Goal: Obtain resource: Download file/media

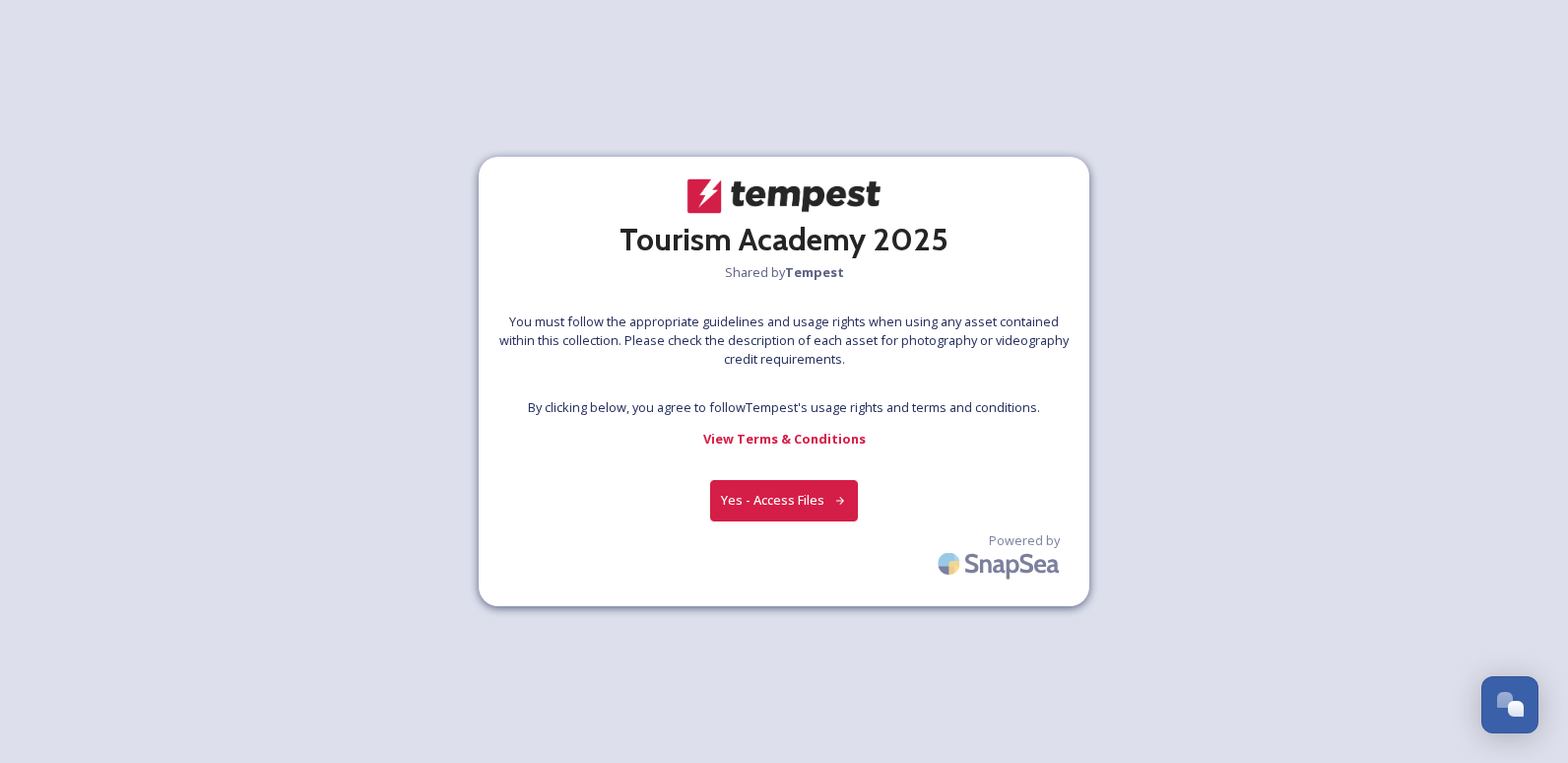
click at [777, 499] on button "Yes - Access Files" at bounding box center [784, 499] width 148 height 41
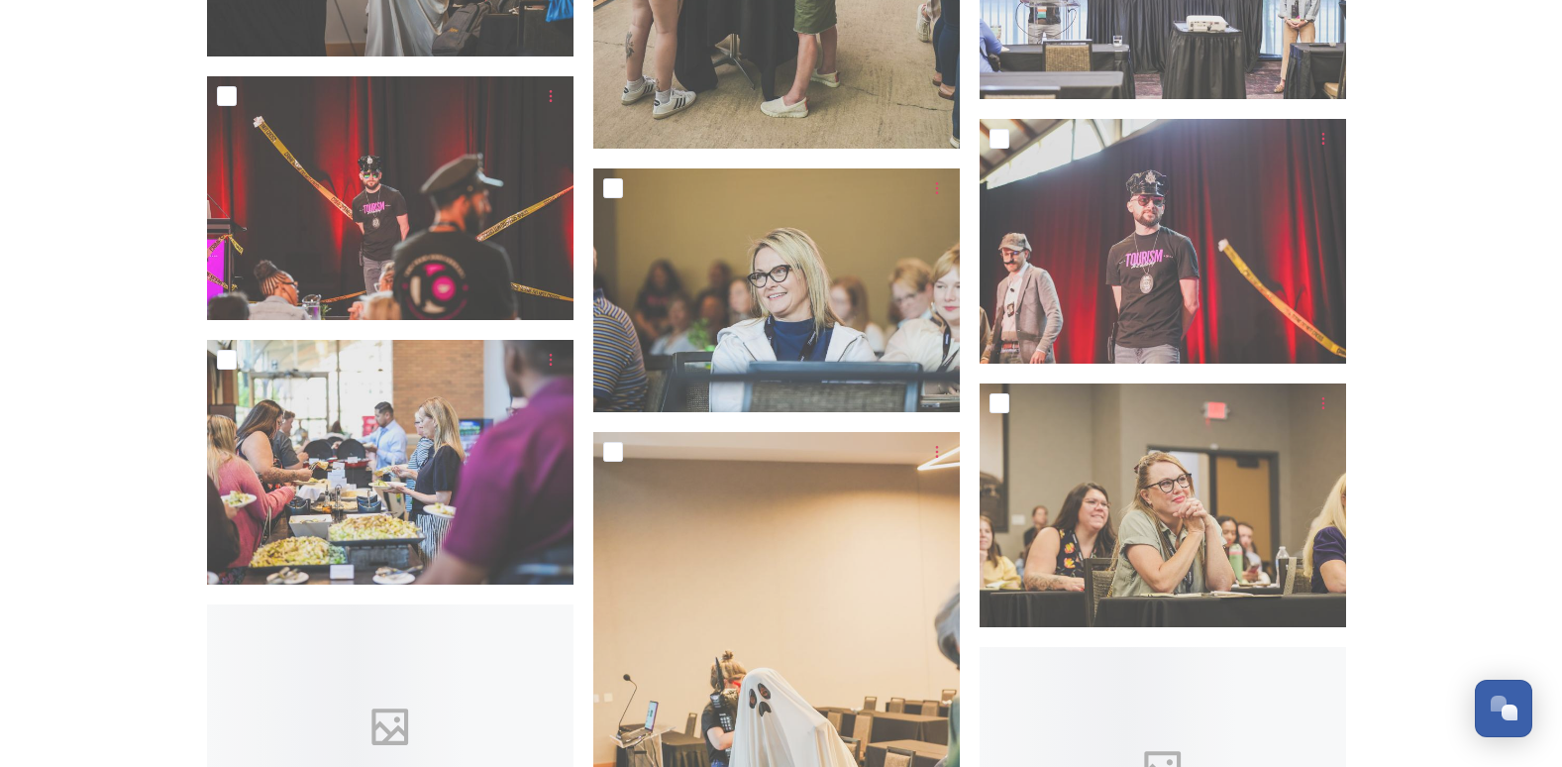
scroll to position [4854, 0]
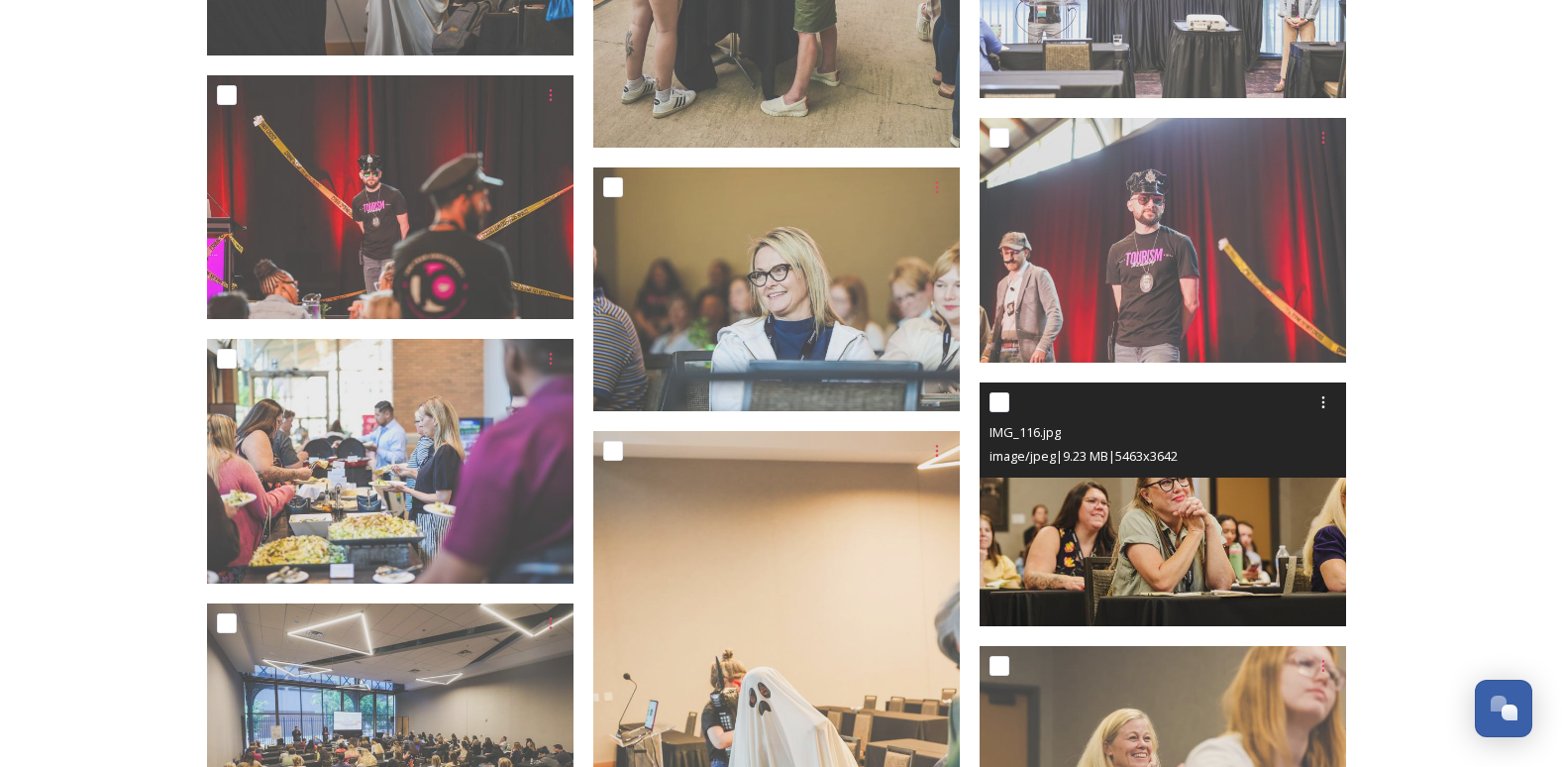
click at [1131, 504] on img at bounding box center [1163, 503] width 367 height 245
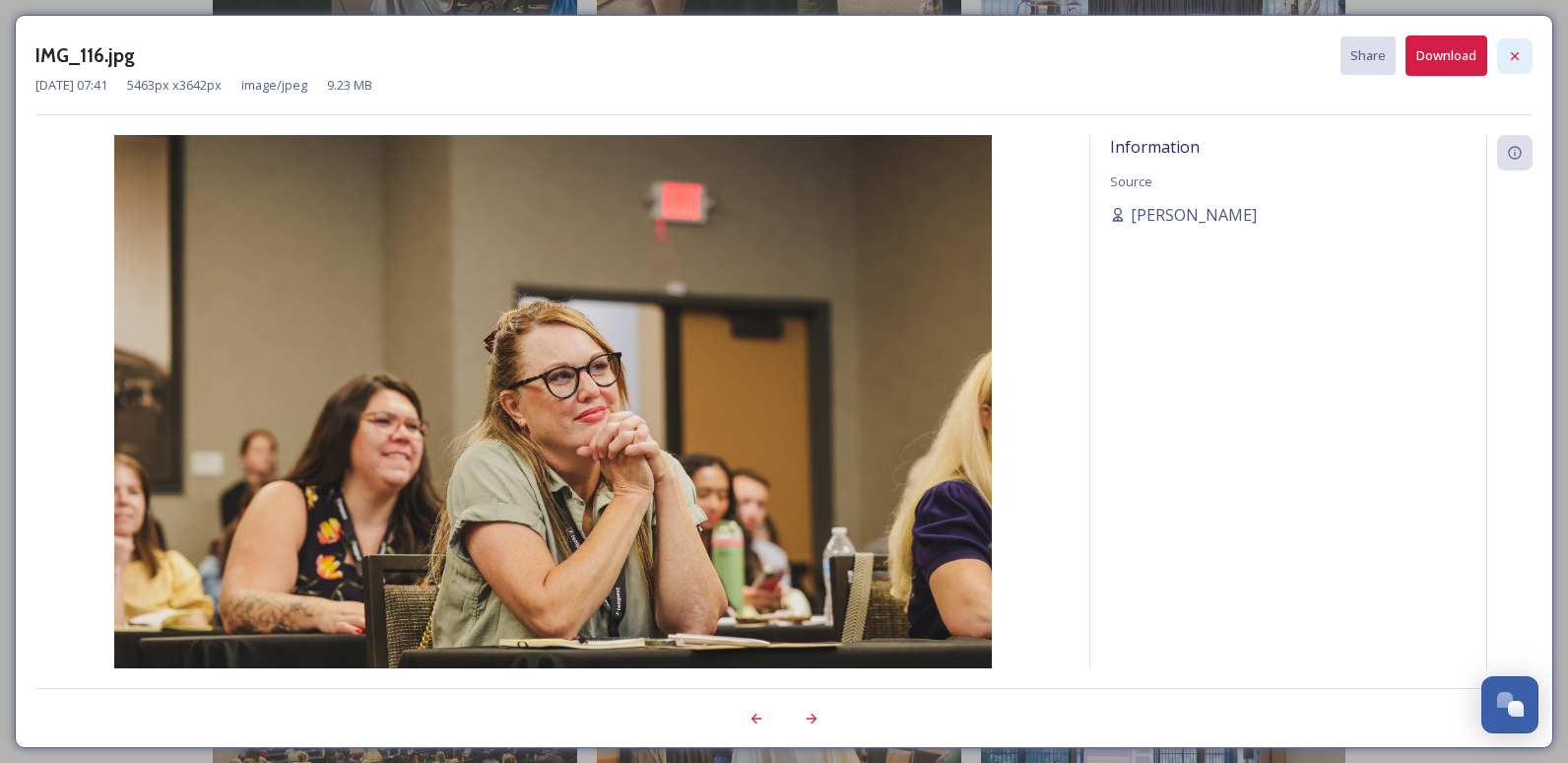
click at [1511, 47] on div at bounding box center [1515, 57] width 36 height 36
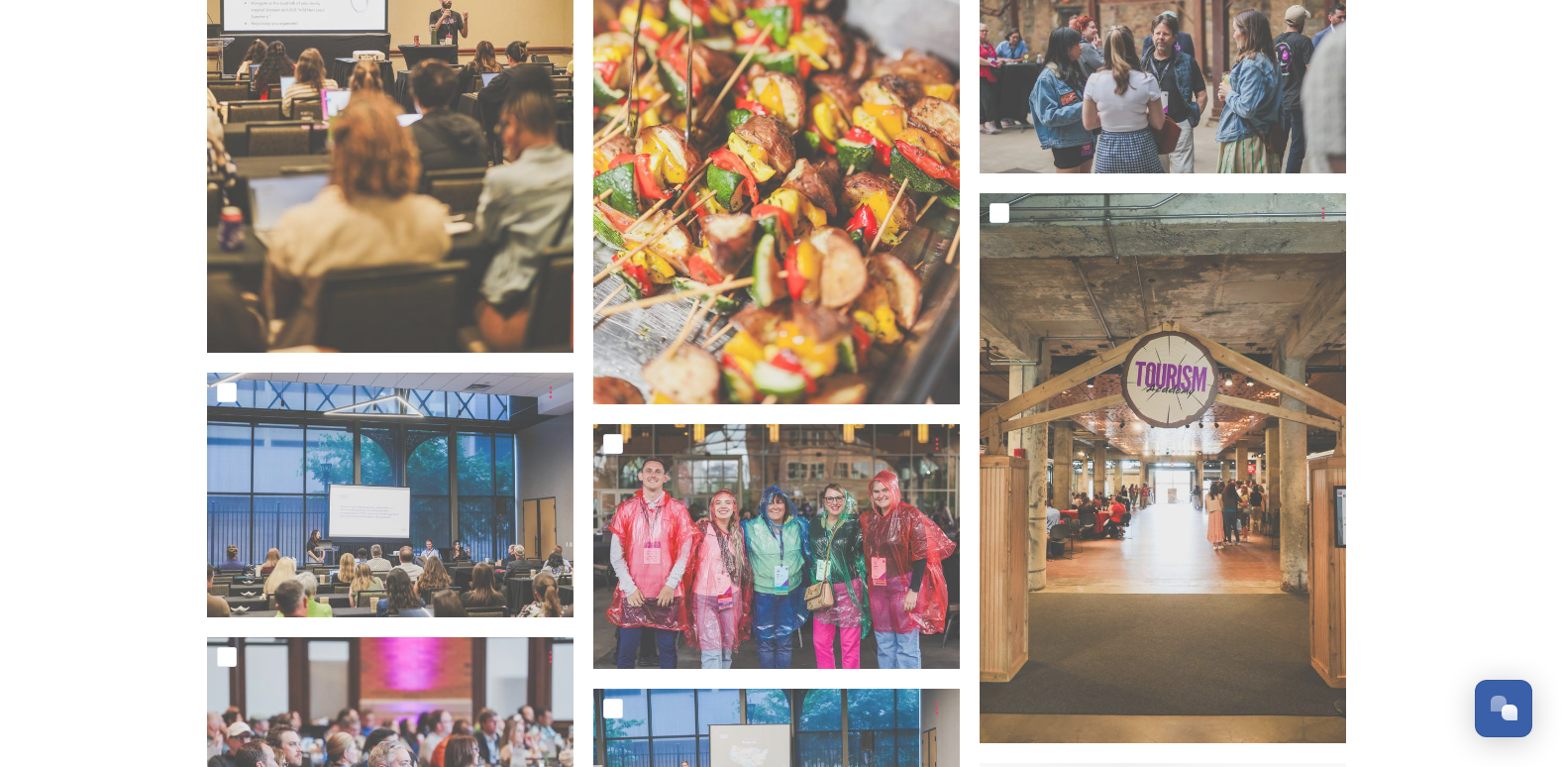
scroll to position [11690, 0]
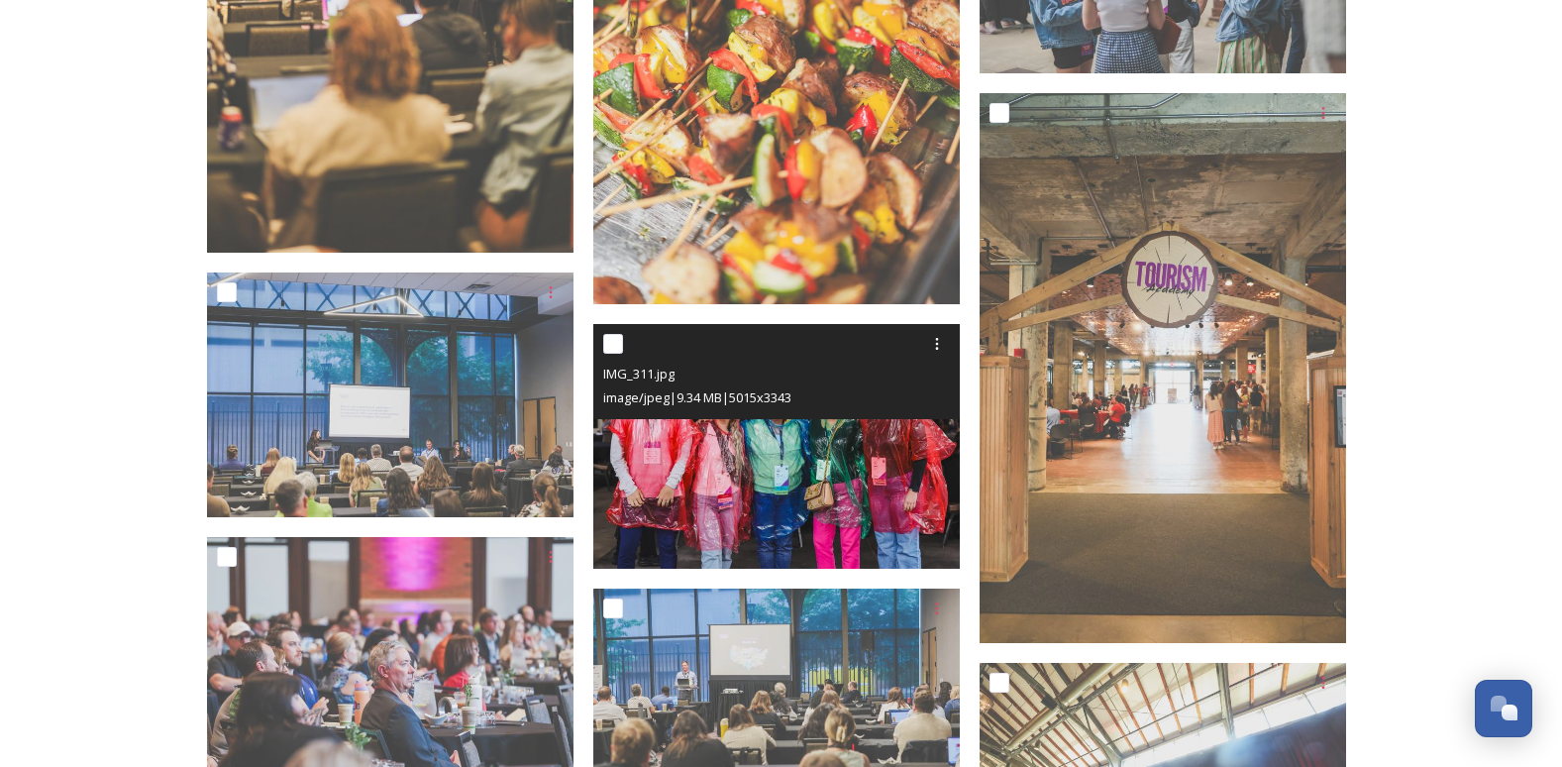
click at [712, 498] on img at bounding box center [776, 446] width 367 height 245
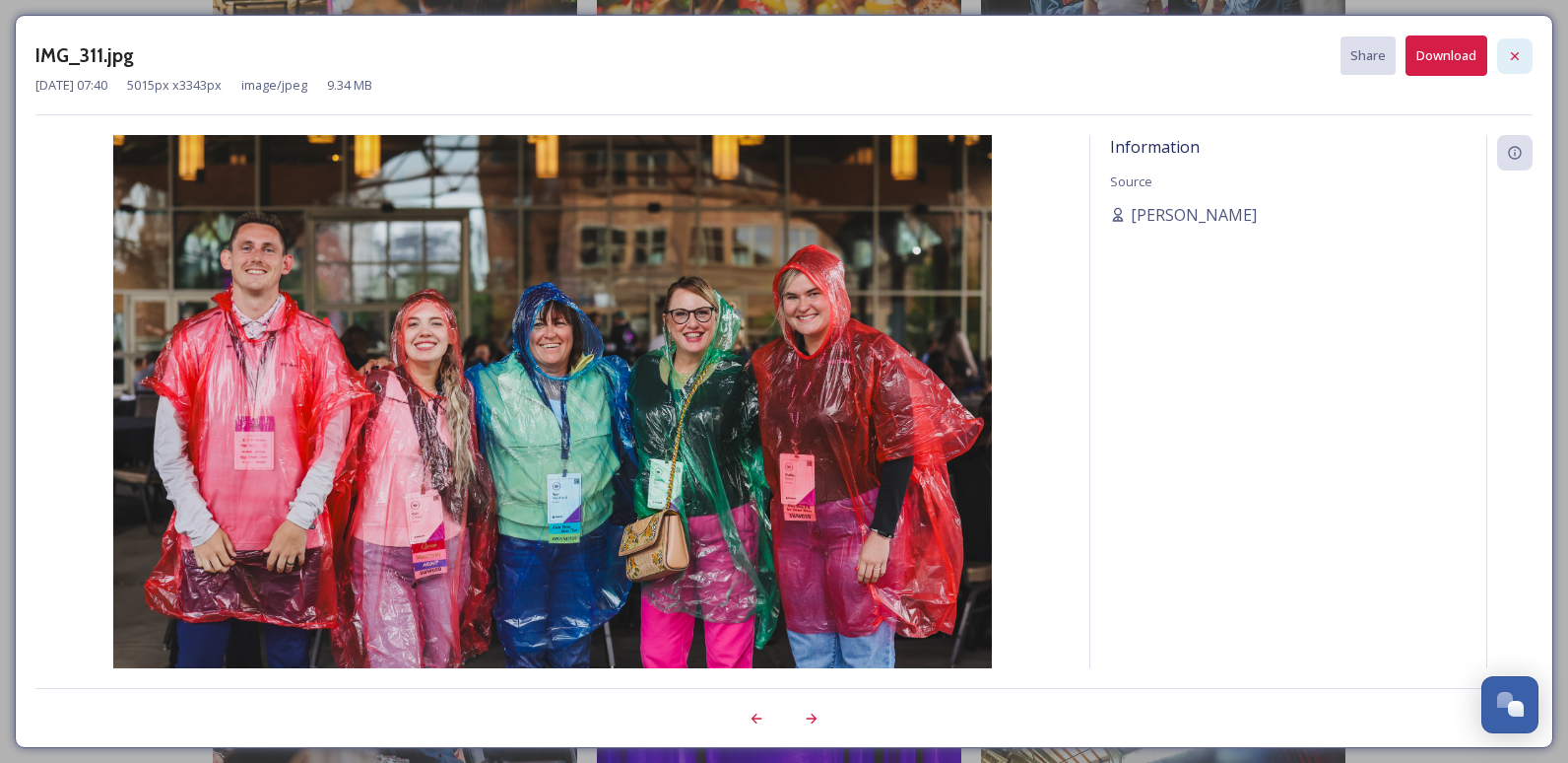
click at [1517, 53] on icon at bounding box center [1515, 57] width 16 height 16
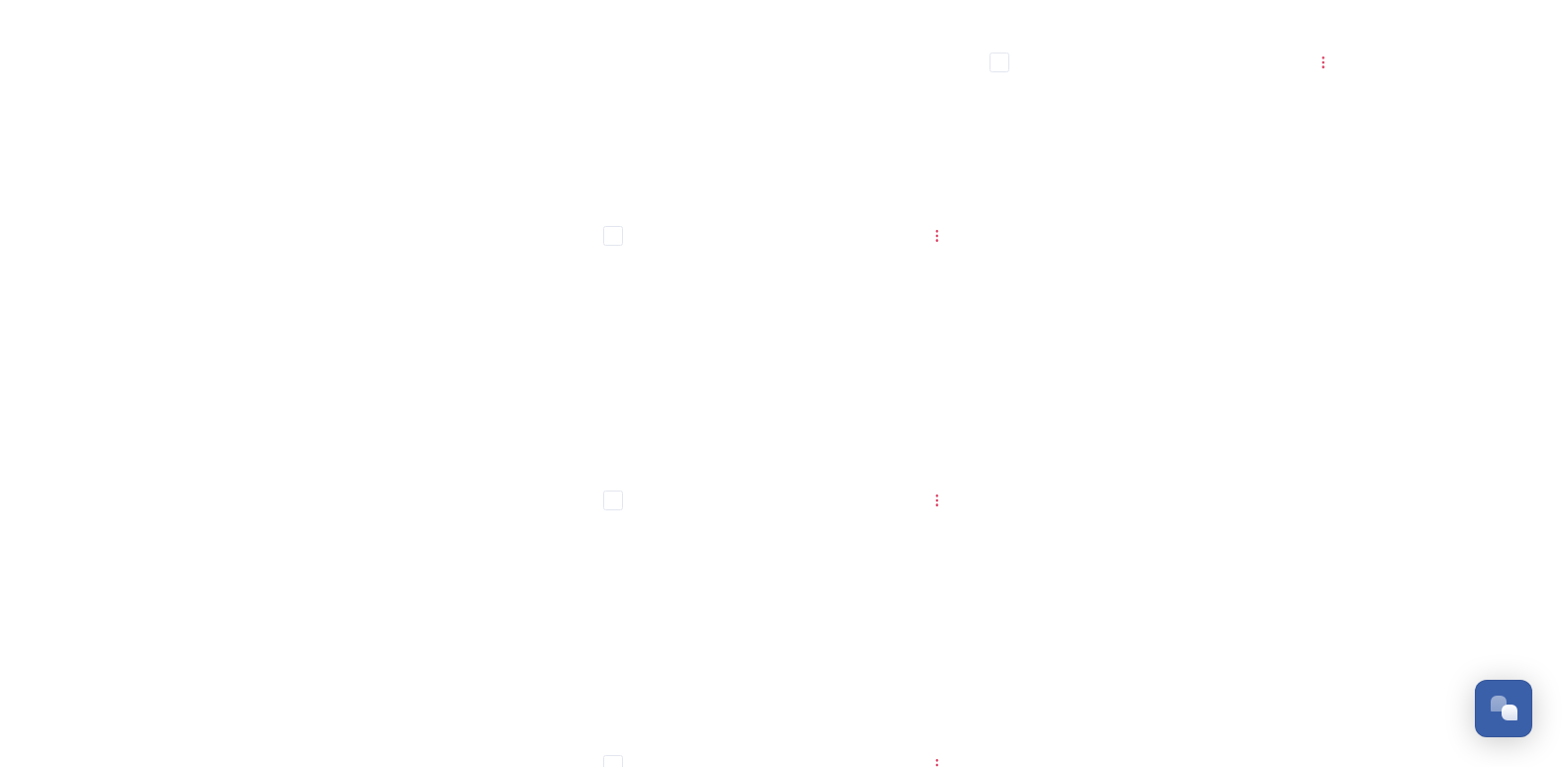
scroll to position [37865, 0]
